Goal: Task Accomplishment & Management: Use online tool/utility

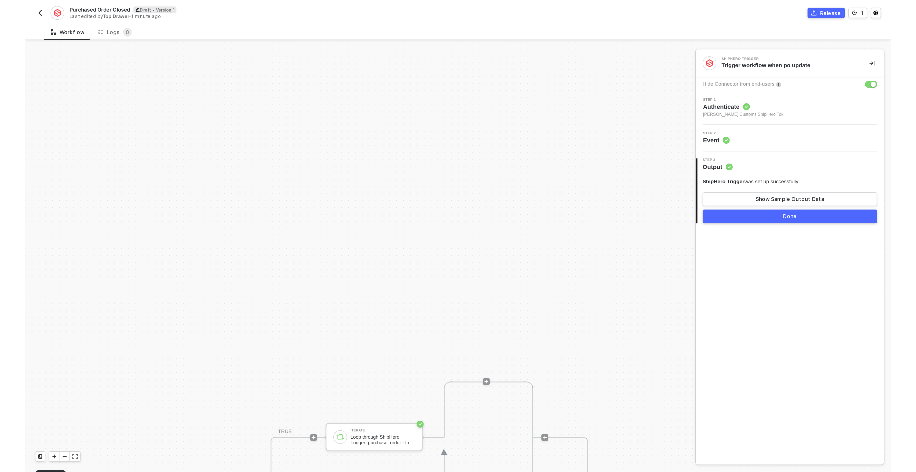
scroll to position [171, 0]
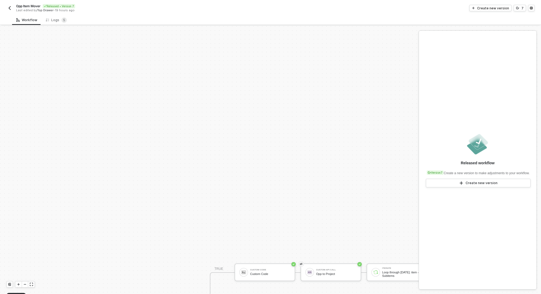
scroll to position [141, 0]
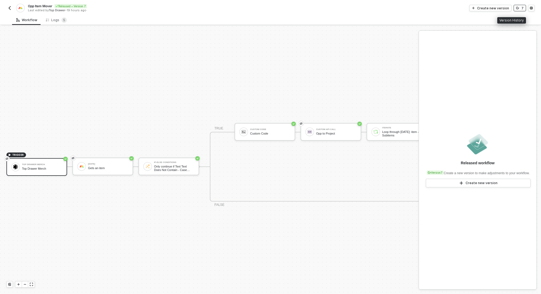
click at [518, 8] on icon "icon-versioning" at bounding box center [517, 8] width 3 height 3
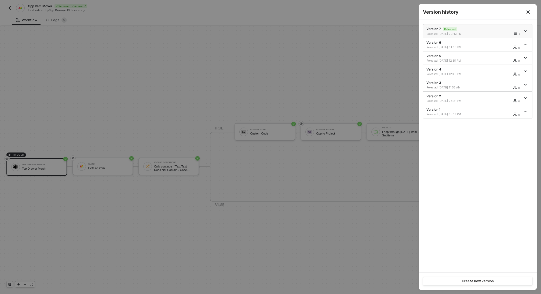
click at [525, 30] on icon "icon-arrow-down" at bounding box center [525, 31] width 3 height 3
click at [510, 38] on div "Make a copy" at bounding box center [506, 39] width 33 height 5
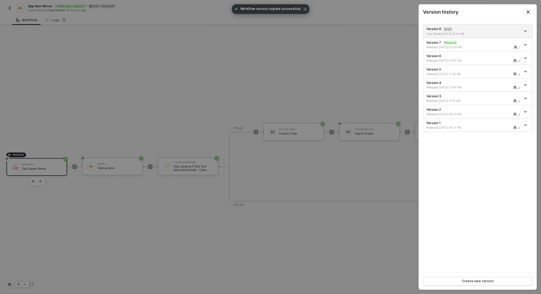
click at [280, 67] on div at bounding box center [270, 147] width 541 height 294
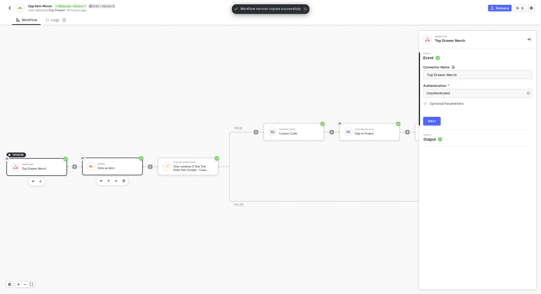
click at [116, 167] on div "Gets an item" at bounding box center [118, 168] width 40 height 3
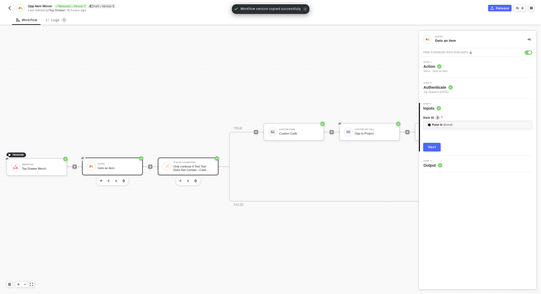
click at [194, 168] on div "Only continue if Text Text Does Not Contain - Case Sensitive Live Event - In St…" at bounding box center [193, 168] width 40 height 7
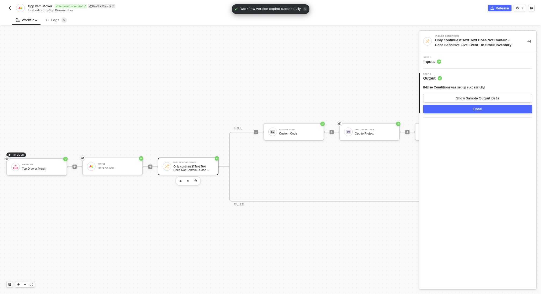
click at [483, 63] on div "Step 1 Inputs" at bounding box center [478, 60] width 116 height 8
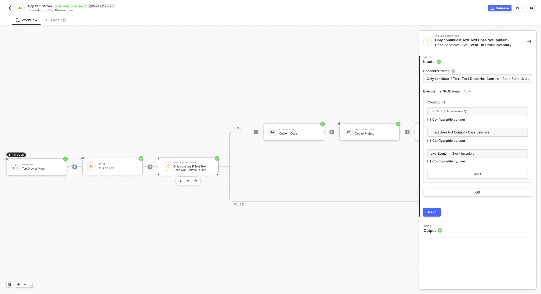
click at [255, 99] on div "TRIGGER Webhook Top Drawer Merch [DATE] Gets an item If-Else Conditions Only co…" at bounding box center [370, 166] width 740 height 563
click at [295, 134] on div "Custom Code" at bounding box center [299, 133] width 40 height 3
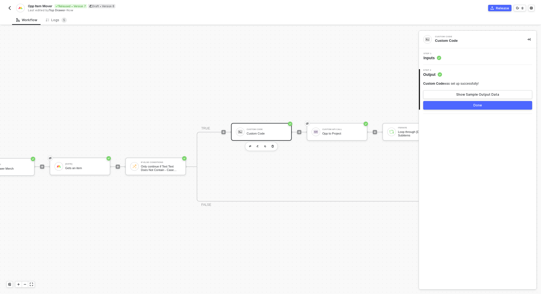
scroll to position [141, 37]
click at [462, 56] on div "Step 1 Inputs" at bounding box center [478, 57] width 116 height 8
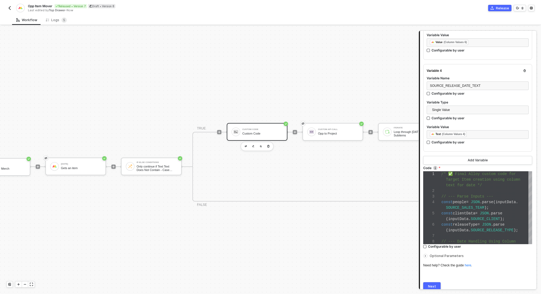
scroll to position [325, 0]
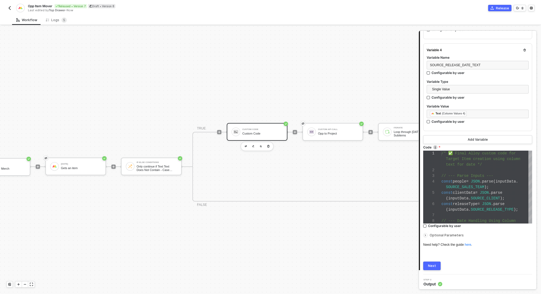
click at [431, 264] on div "Next" at bounding box center [432, 266] width 8 height 4
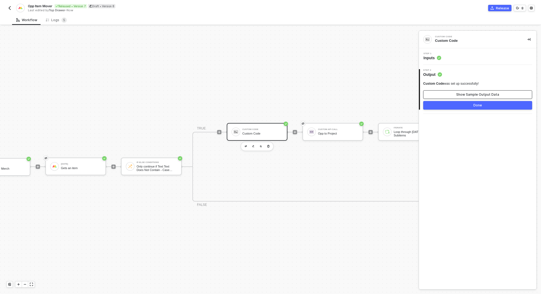
click at [491, 94] on div "Show Sample Output Data" at bounding box center [477, 95] width 43 height 4
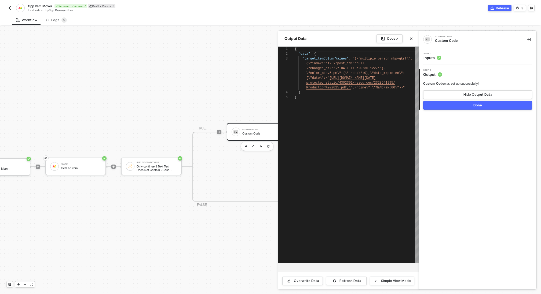
scroll to position [19, 0]
click at [84, 171] on div at bounding box center [270, 160] width 541 height 268
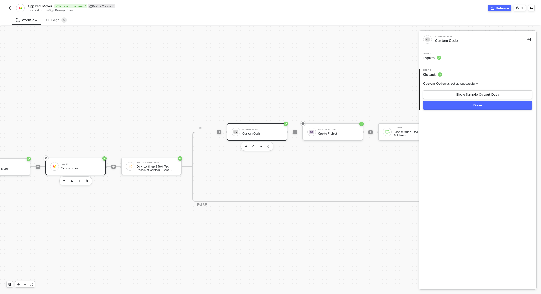
click at [83, 167] on div "Gets an item" at bounding box center [81, 168] width 40 height 3
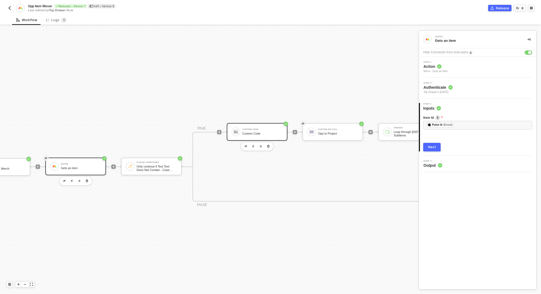
click at [263, 133] on div "Custom Code" at bounding box center [262, 133] width 40 height 3
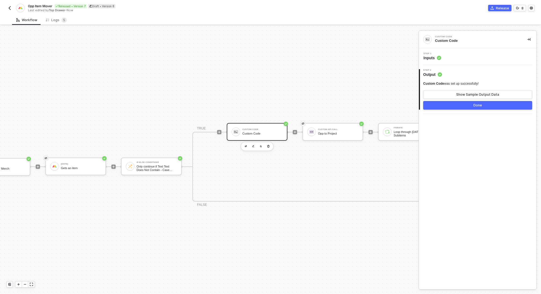
click at [450, 56] on div "Step 1 Inputs" at bounding box center [478, 57] width 116 height 8
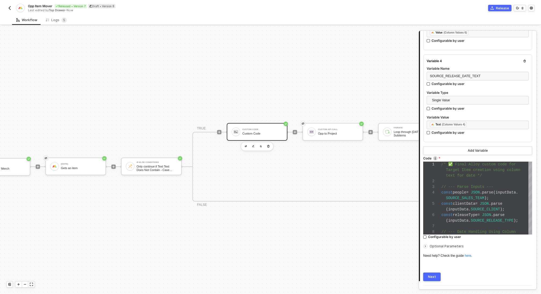
scroll to position [325, 0]
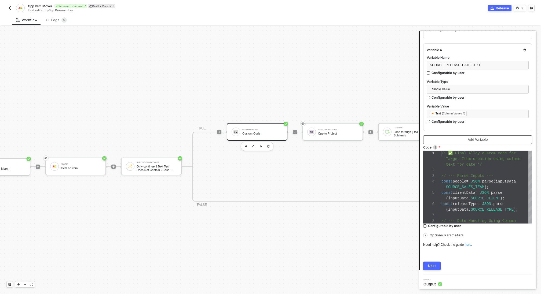
click at [476, 139] on div "Add Variable" at bounding box center [478, 140] width 20 height 4
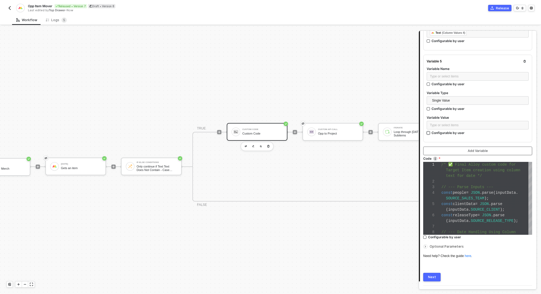
scroll to position [416, 0]
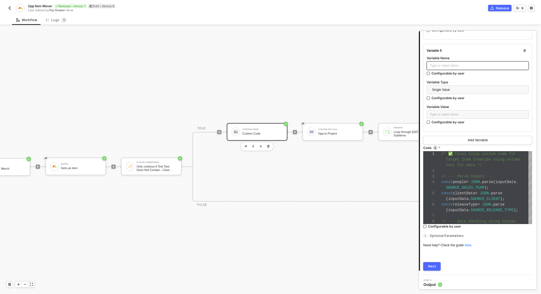
click at [447, 66] on div "Type or select items ﻿" at bounding box center [478, 65] width 102 height 9
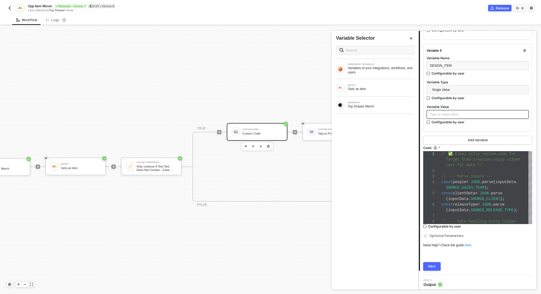
click at [445, 115] on div "Type or select items ﻿" at bounding box center [478, 114] width 102 height 9
click at [382, 89] on div "Gets an item" at bounding box center [381, 89] width 67 height 4
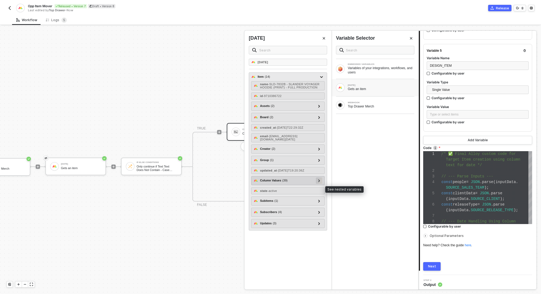
click at [318, 184] on div at bounding box center [319, 181] width 3 height 6
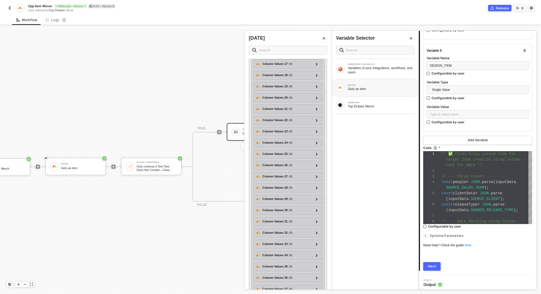
scroll to position [384, 0]
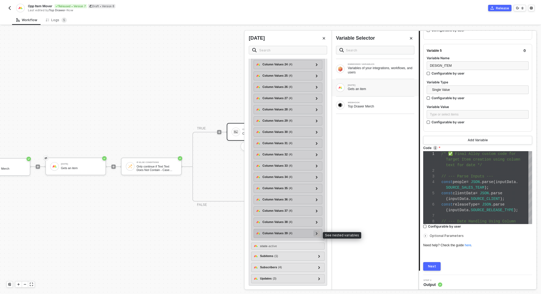
click at [316, 235] on icon at bounding box center [317, 233] width 2 height 3
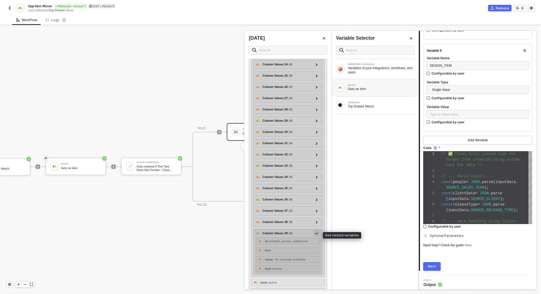
click at [316, 235] on icon at bounding box center [316, 234] width 3 height 2
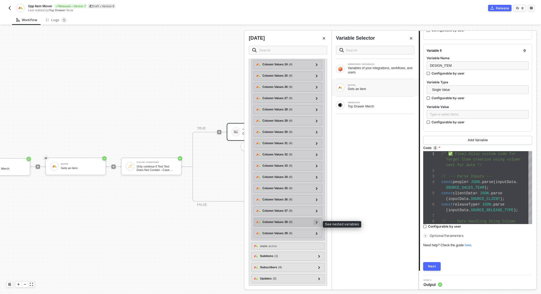
click at [316, 224] on icon at bounding box center [317, 222] width 2 height 3
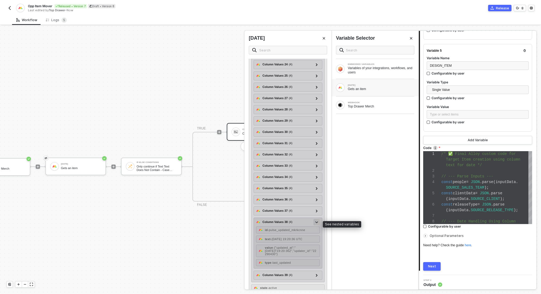
click at [316, 224] on icon at bounding box center [316, 223] width 3 height 2
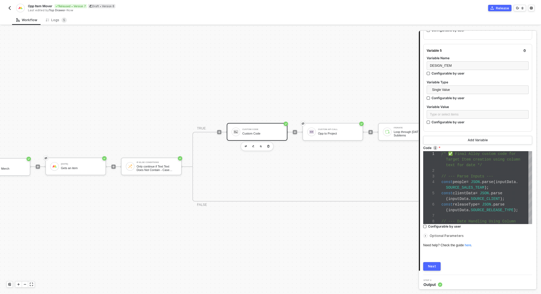
scroll to position [141, 0]
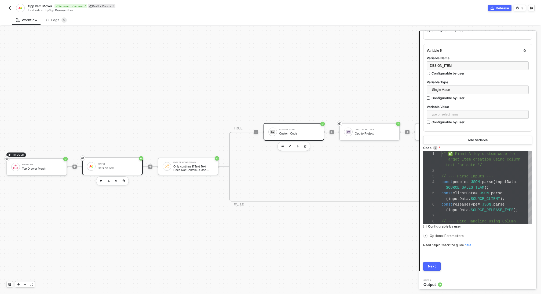
click at [125, 169] on div "Gets an item" at bounding box center [118, 168] width 40 height 3
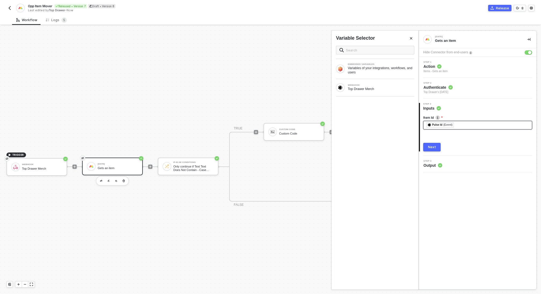
click at [474, 126] on div "﻿ ﻿ Pulse Id (Event) ﻿" at bounding box center [477, 125] width 103 height 6
click at [436, 149] on button "Next" at bounding box center [431, 147] width 17 height 9
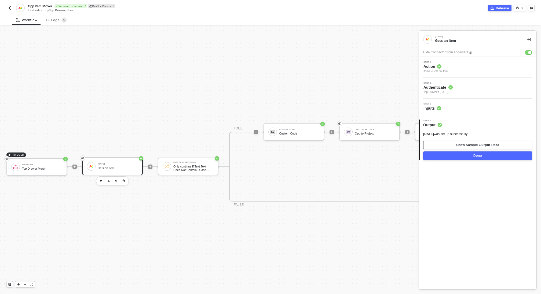
click at [443, 146] on button "Show Sample Output Data" at bounding box center [477, 145] width 109 height 9
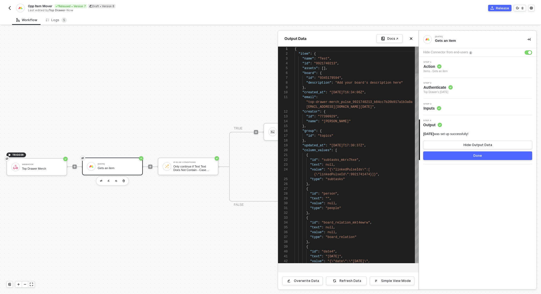
scroll to position [48, 0]
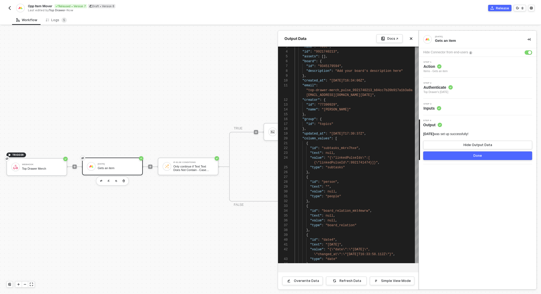
click at [456, 109] on div "Step 3 Inputs" at bounding box center [478, 107] width 116 height 8
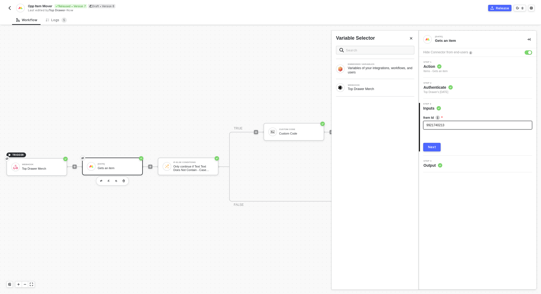
click at [450, 126] on div "9921740213" at bounding box center [477, 125] width 103 height 5
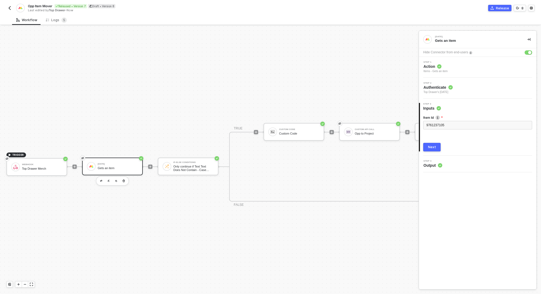
click at [436, 148] on button "Next" at bounding box center [431, 147] width 17 height 9
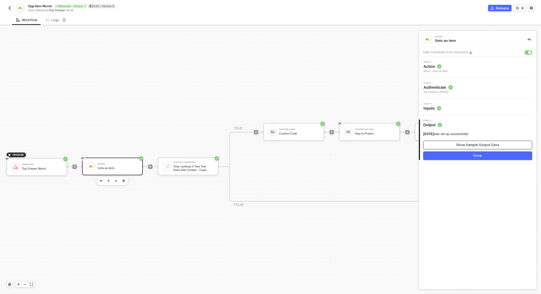
click at [443, 144] on button "Show Sample Output Data" at bounding box center [477, 145] width 109 height 9
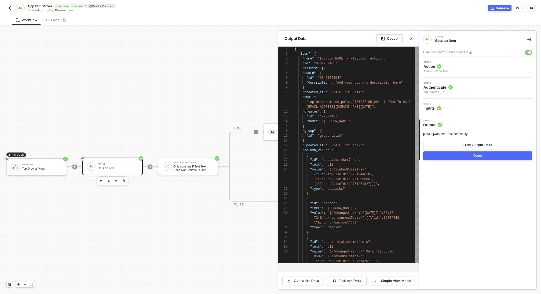
click at [440, 156] on button "Done" at bounding box center [477, 156] width 109 height 9
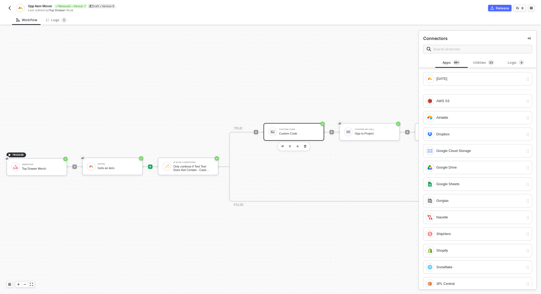
click at [292, 134] on div "Custom Code" at bounding box center [299, 133] width 40 height 3
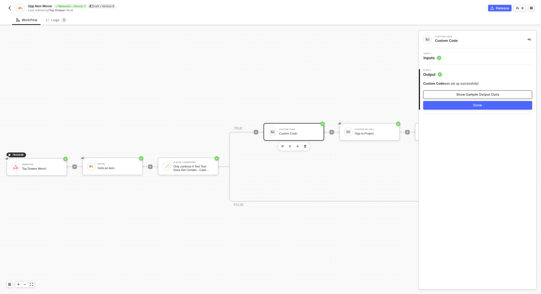
click at [468, 96] on div "Show Sample Output Data" at bounding box center [477, 95] width 43 height 4
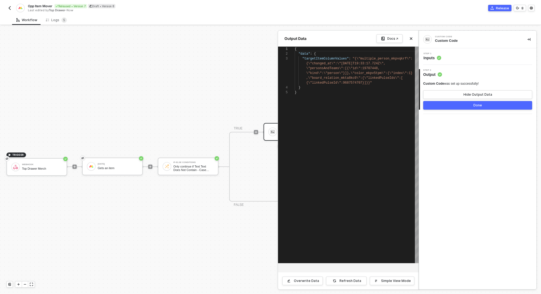
scroll to position [19, 0]
click at [445, 59] on div "Step 1 Inputs" at bounding box center [478, 57] width 116 height 8
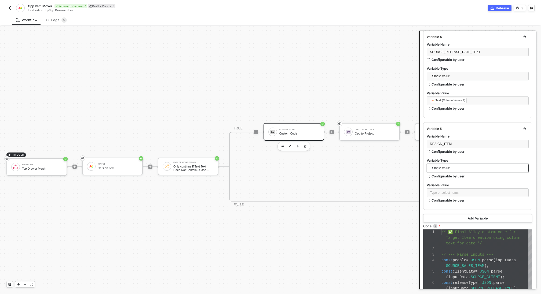
scroll to position [336, 0]
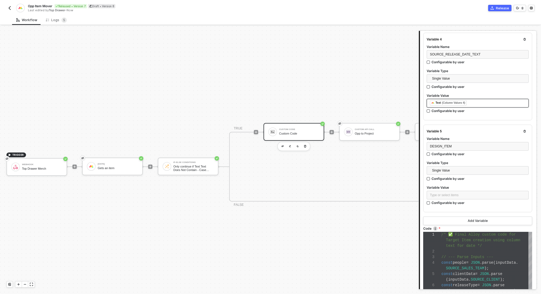
click at [479, 103] on div "﻿ ﻿ Text (Column Values 4) ﻿" at bounding box center [478, 103] width 96 height 6
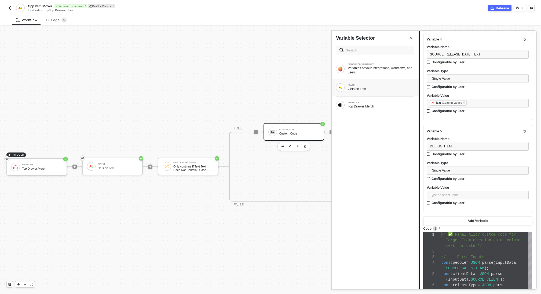
click at [382, 91] on div "Gets an item" at bounding box center [381, 89] width 67 height 4
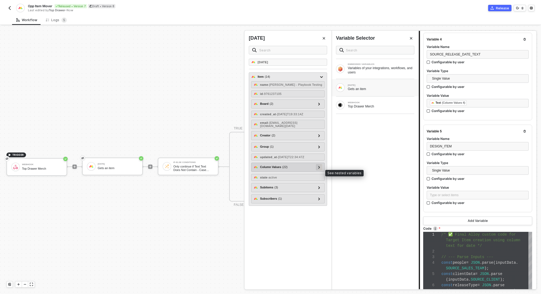
click at [320, 170] on div at bounding box center [319, 167] width 3 height 6
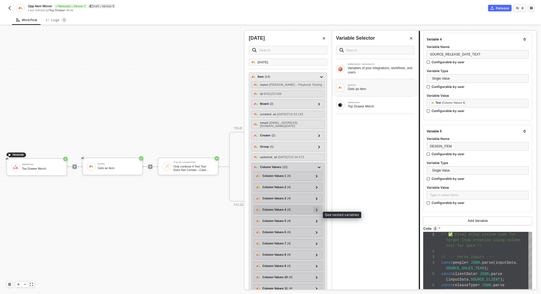
click at [317, 212] on div at bounding box center [316, 210] width 3 height 6
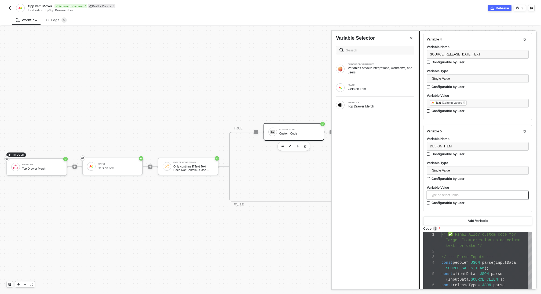
click at [461, 195] on div "Type or select items ﻿" at bounding box center [478, 195] width 96 height 5
click at [376, 91] on div "[DATE] Gets an item" at bounding box center [375, 87] width 78 height 9
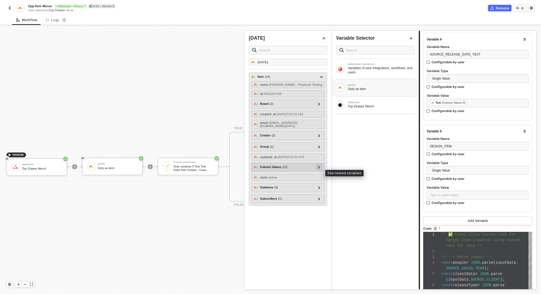
click at [320, 169] on icon at bounding box center [319, 167] width 2 height 3
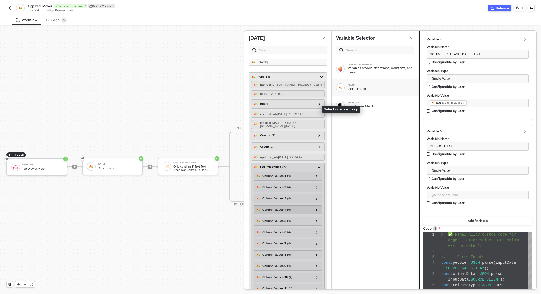
scroll to position [168, 0]
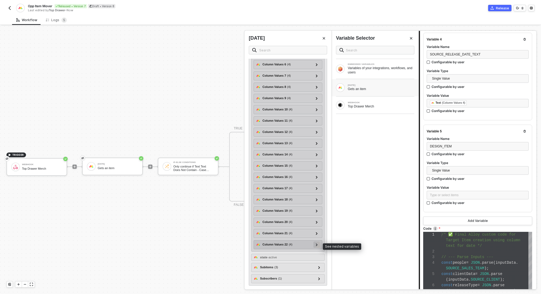
click at [318, 244] on icon at bounding box center [317, 245] width 2 height 3
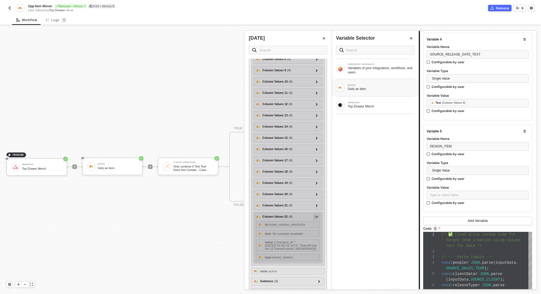
scroll to position [209, 0]
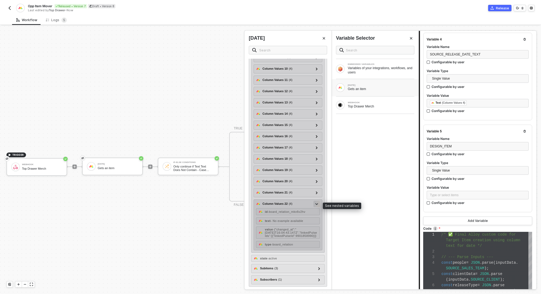
click at [316, 204] on icon at bounding box center [316, 204] width 3 height 2
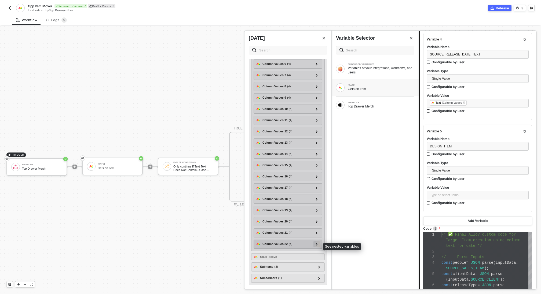
scroll to position [168, 0]
click at [316, 234] on icon at bounding box center [317, 233] width 2 height 3
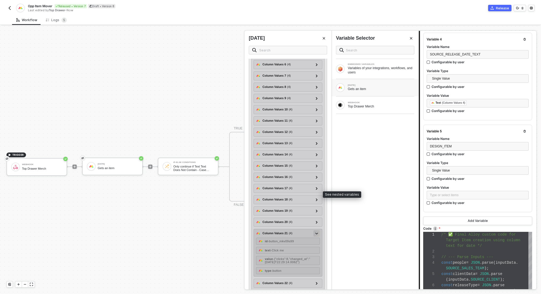
scroll to position [209, 0]
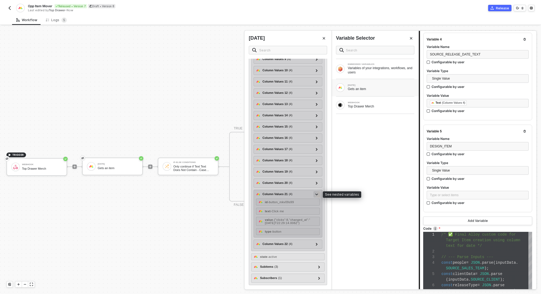
click at [317, 194] on icon at bounding box center [316, 195] width 3 height 2
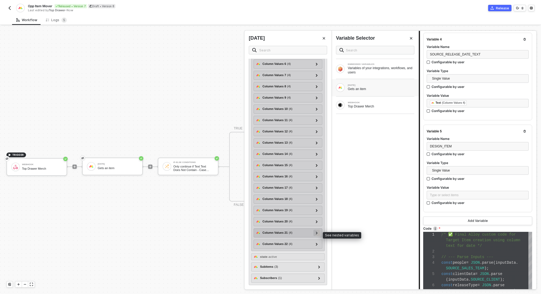
scroll to position [168, 0]
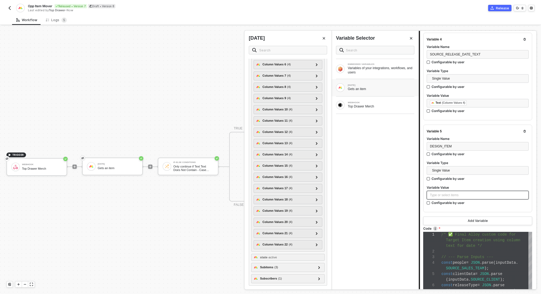
click at [460, 191] on div "Type or select items ﻿" at bounding box center [478, 195] width 102 height 9
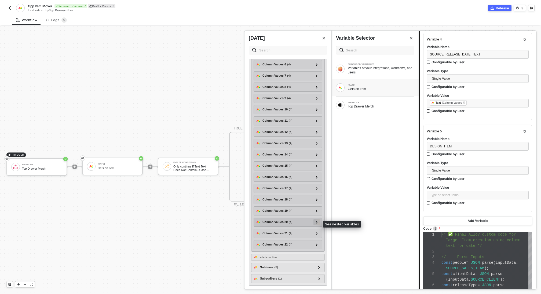
click at [317, 222] on icon at bounding box center [317, 222] width 2 height 3
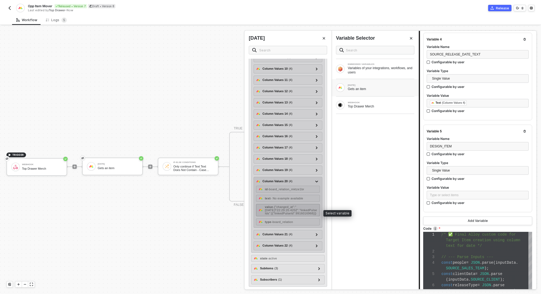
click at [303, 210] on span "- {"changed_at":"[DATE]T22:29:20.420Z","linkedPulseIds":[{"linkedPulseId":99160…" at bounding box center [291, 211] width 52 height 10
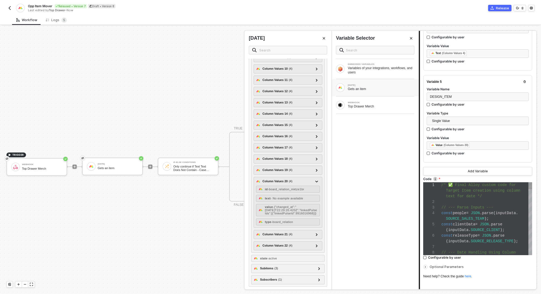
scroll to position [17, 45]
click at [487, 217] on span ");" at bounding box center [486, 219] width 5 height 4
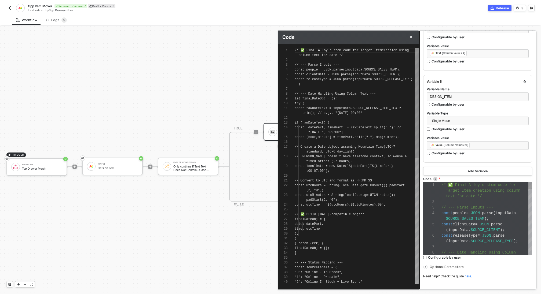
scroll to position [39, 0]
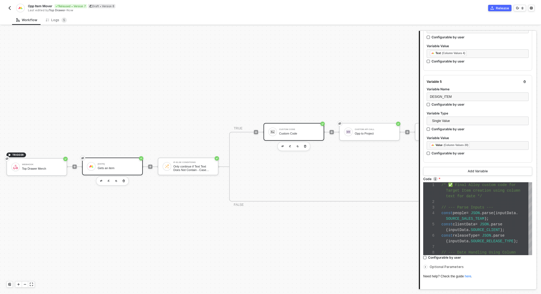
click at [125, 165] on div "[DATE]" at bounding box center [118, 164] width 40 height 2
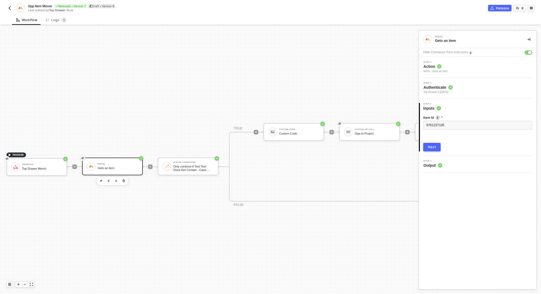
click at [438, 145] on button "Next" at bounding box center [431, 147] width 17 height 9
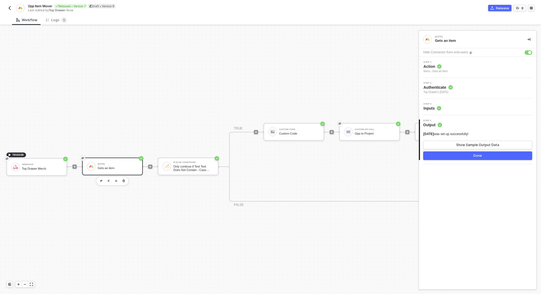
click at [464, 159] on button "Done" at bounding box center [477, 156] width 109 height 9
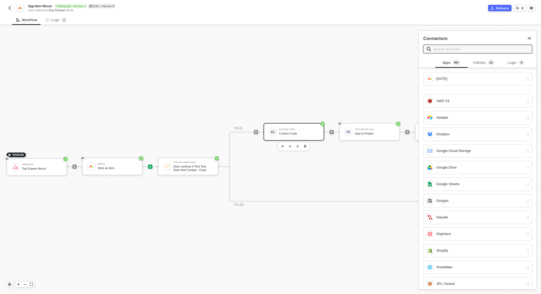
click at [302, 132] on div "Custom Code" at bounding box center [299, 133] width 40 height 3
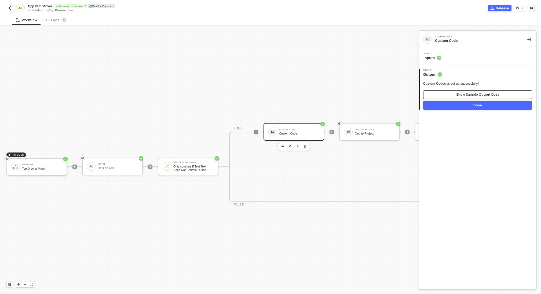
click at [478, 94] on div "Show Sample Output Data" at bounding box center [477, 95] width 43 height 4
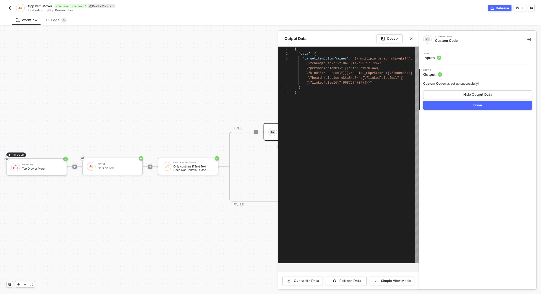
scroll to position [19, 0]
